Goal: Transaction & Acquisition: Purchase product/service

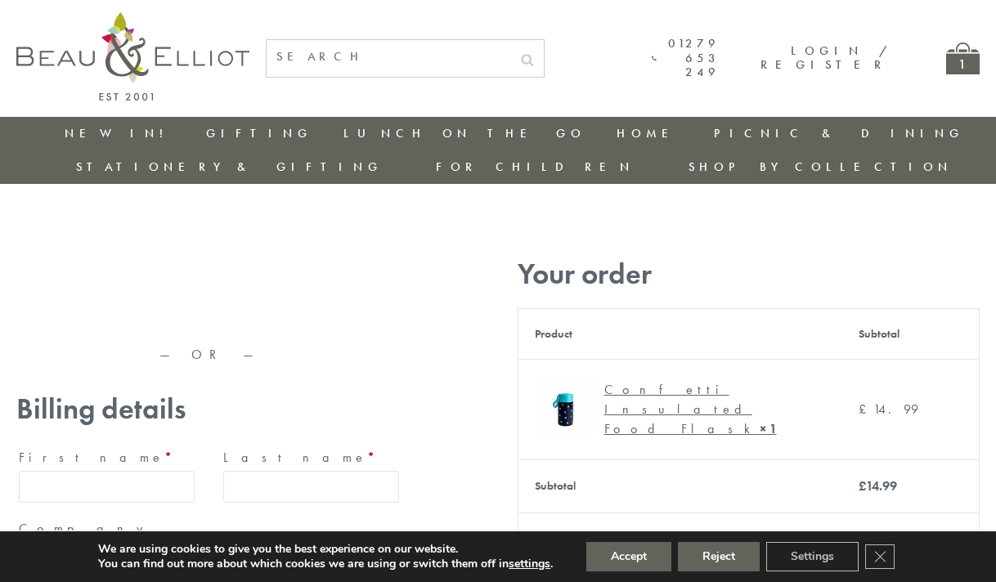
type input "maria33@yahoo.com"
type input "Maria"
type input "Williams"
type input "23, Scottsdale, Happytown"
type input "London"
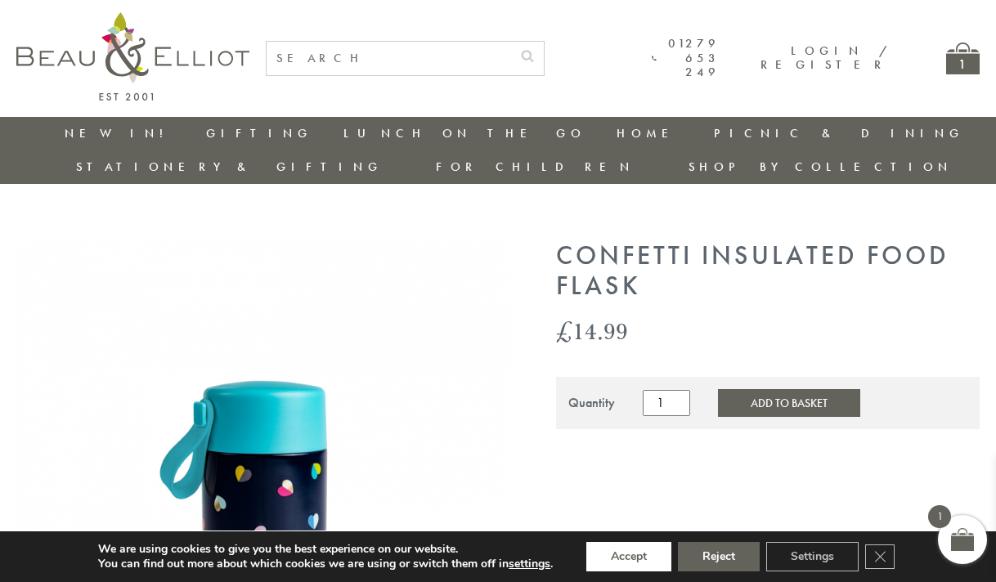
click at [629, 557] on button "Accept" at bounding box center [628, 556] width 85 height 29
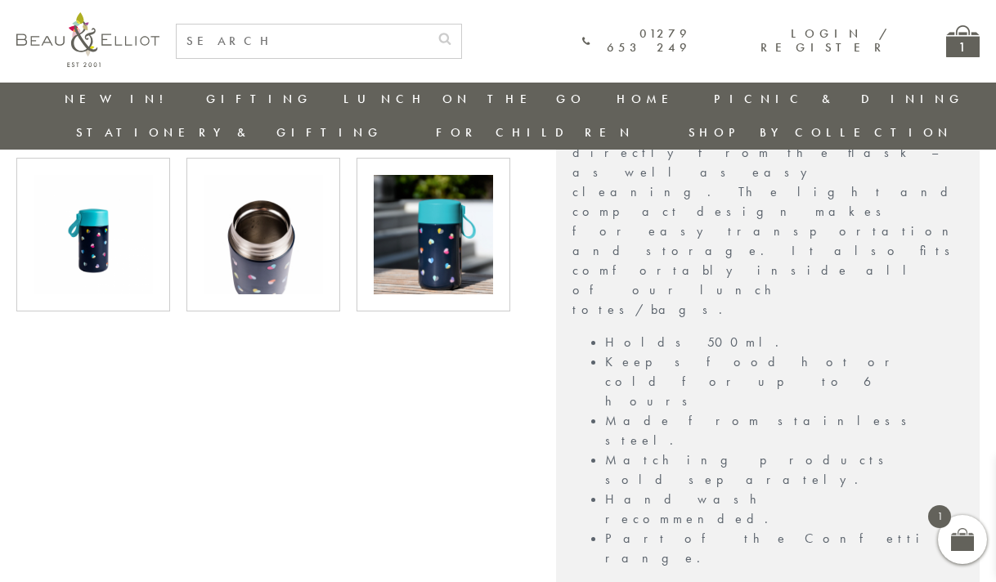
scroll to position [994, 0]
